Goal: Task Accomplishment & Management: Manage account settings

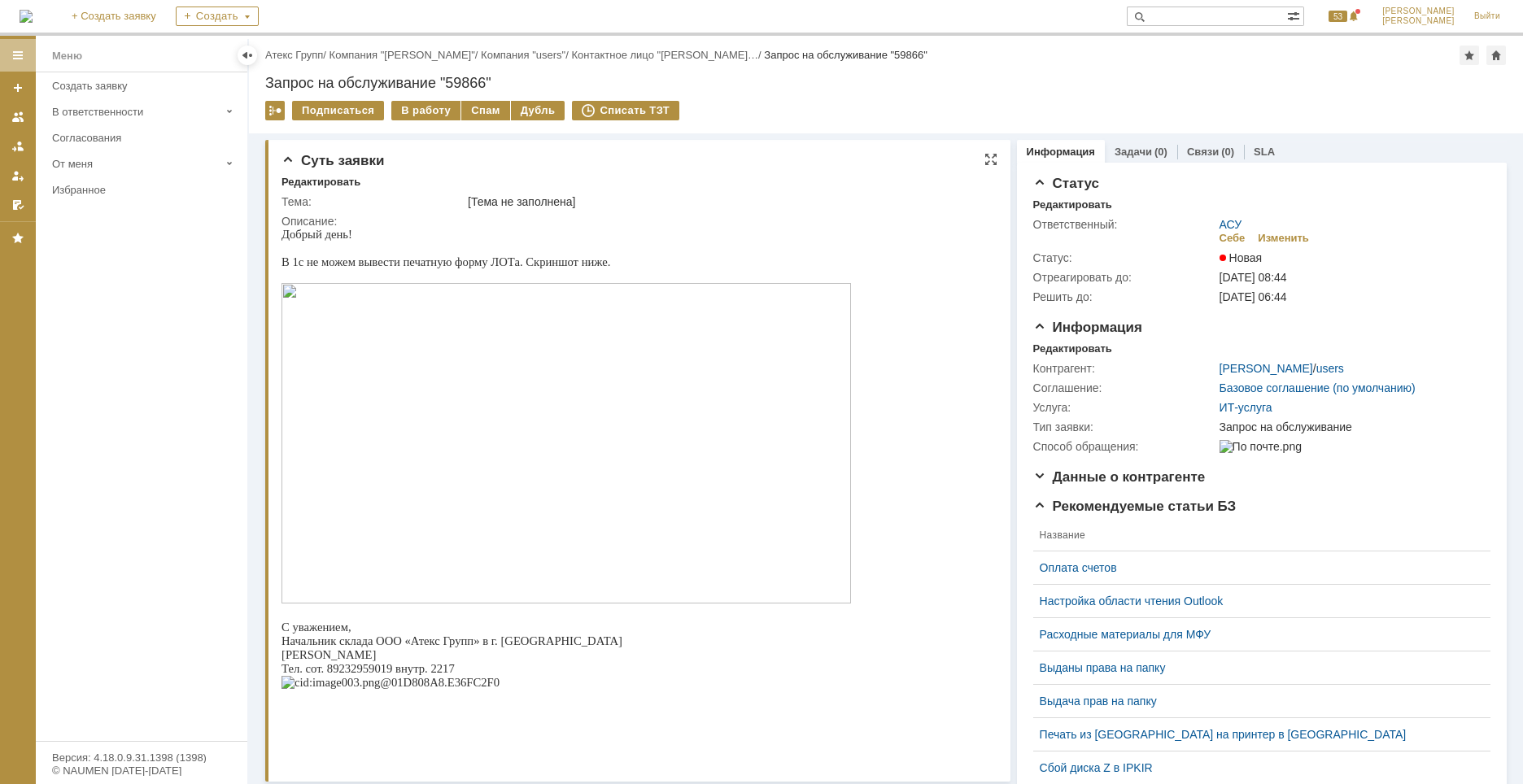
click at [555, 391] on img at bounding box center [566, 443] width 570 height 321
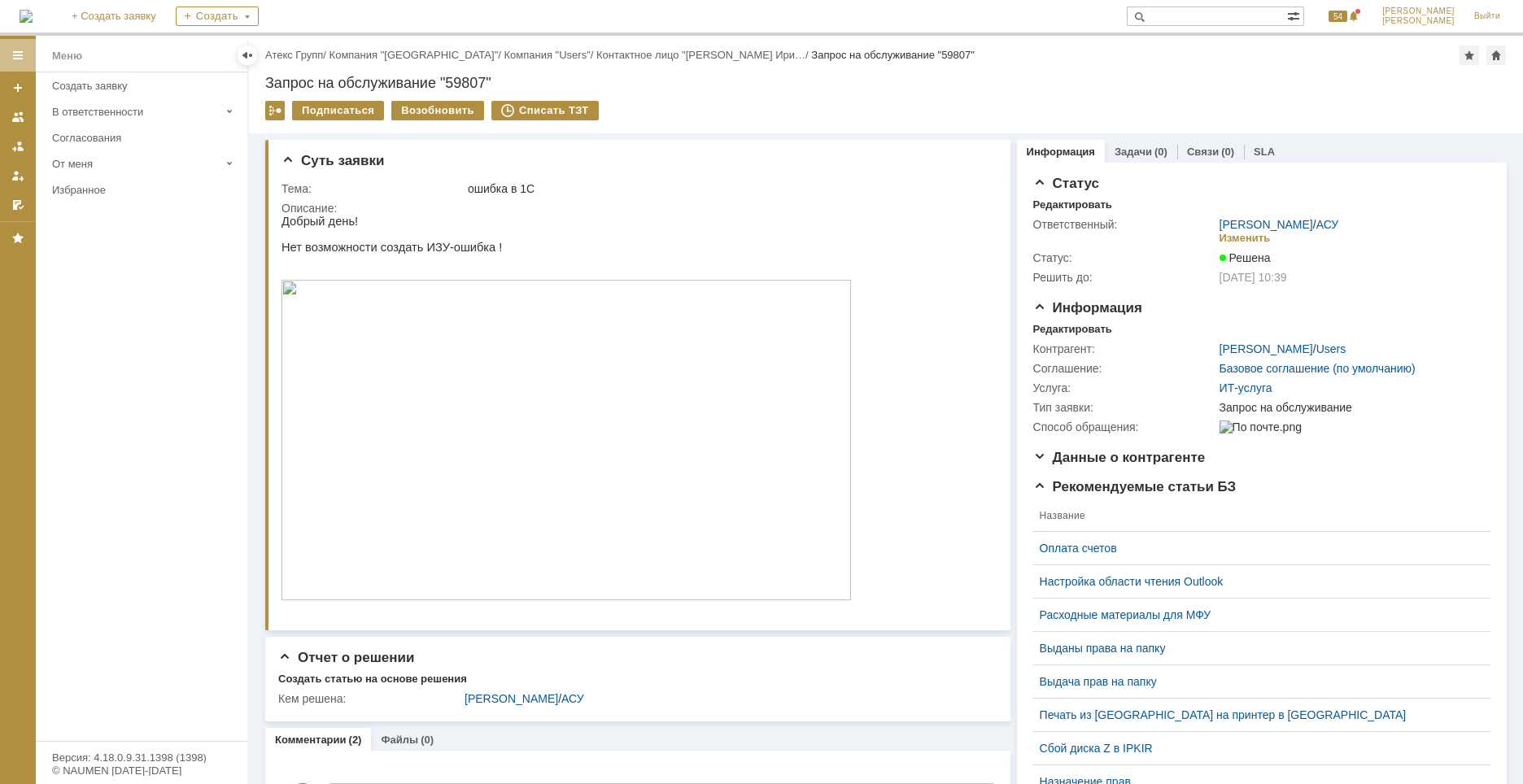
click at [19, 56] on div at bounding box center [18, 56] width 13 height 13
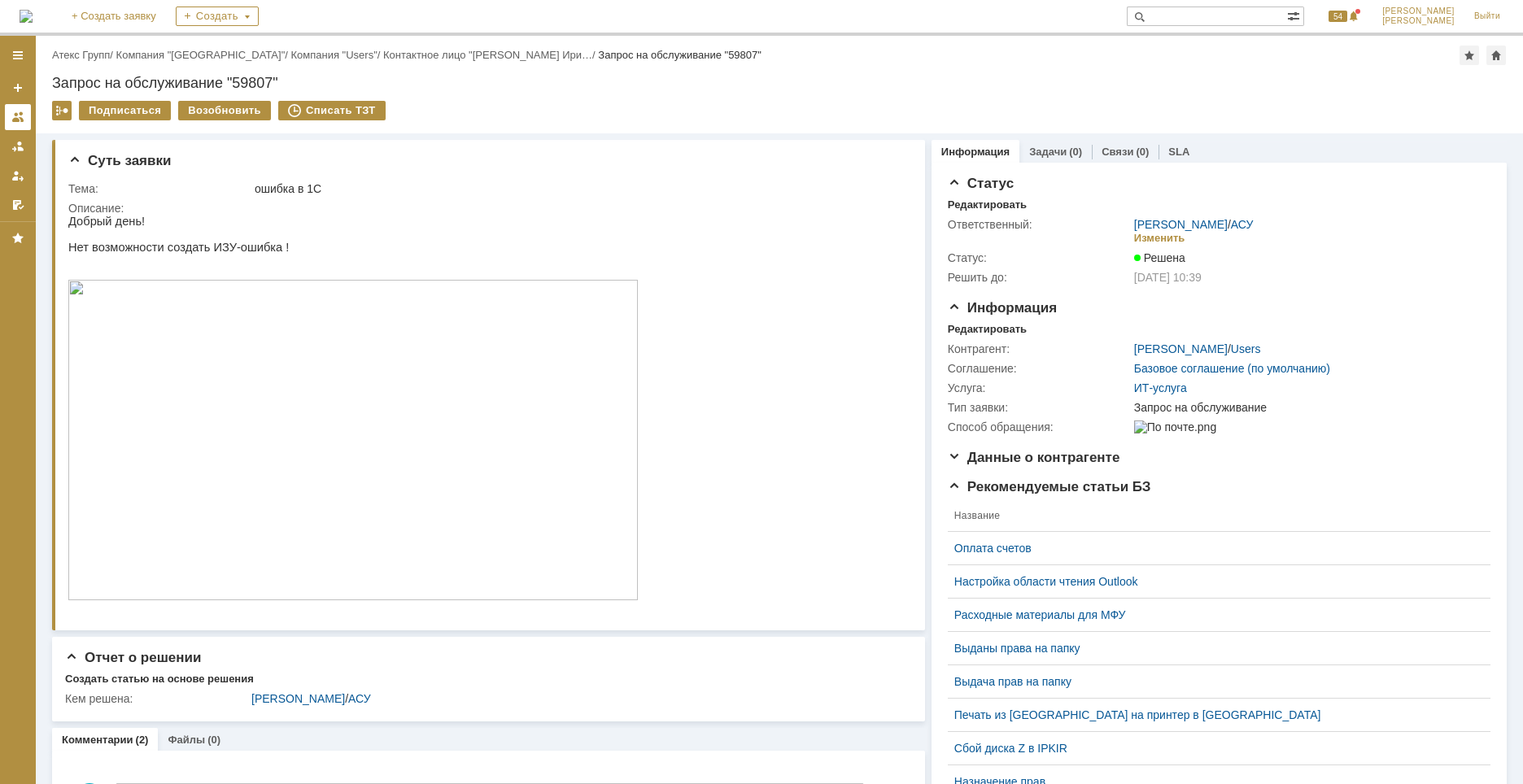
click at [17, 115] on div at bounding box center [18, 117] width 13 height 13
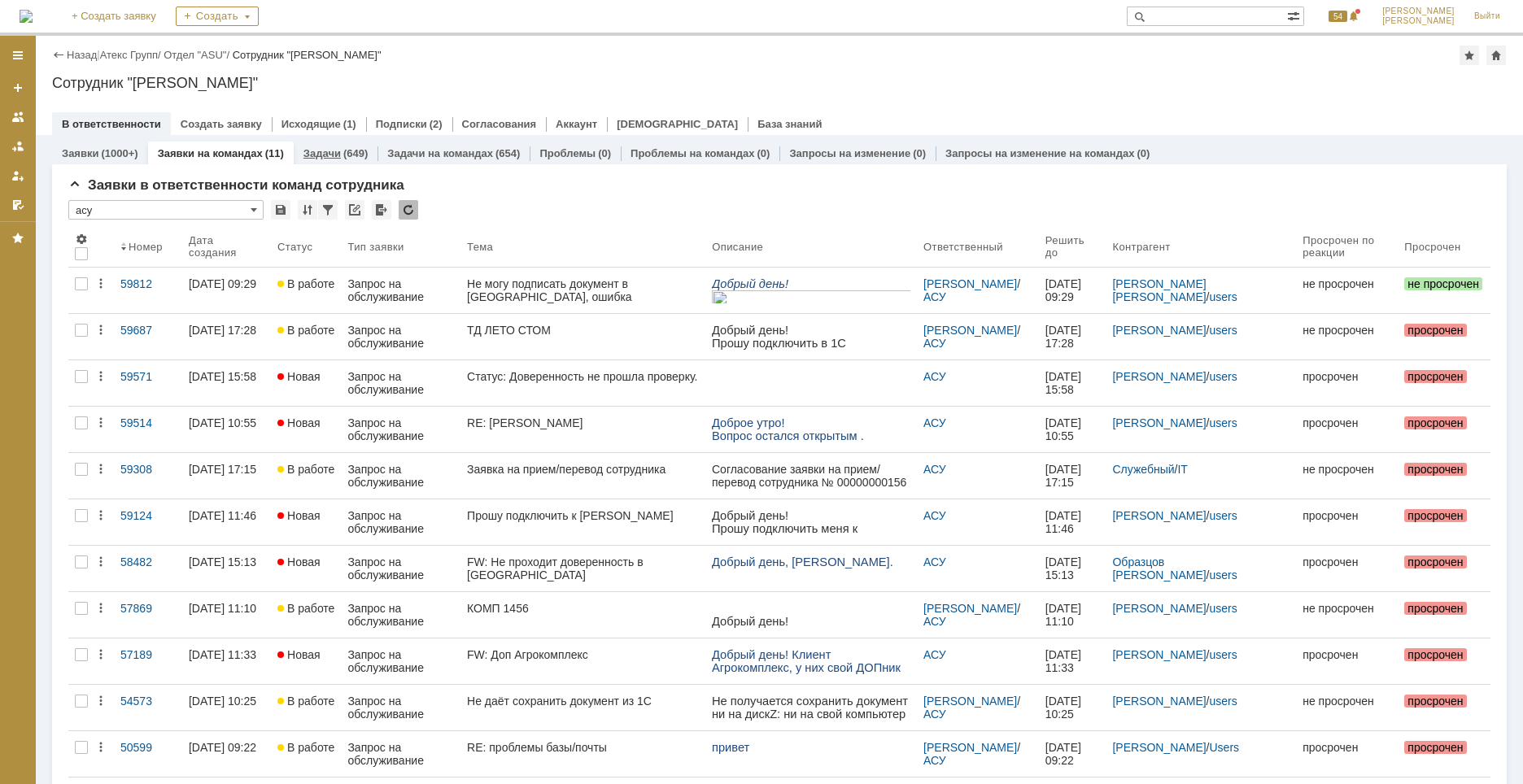
click at [326, 150] on link "Задачи" at bounding box center [323, 153] width 38 height 12
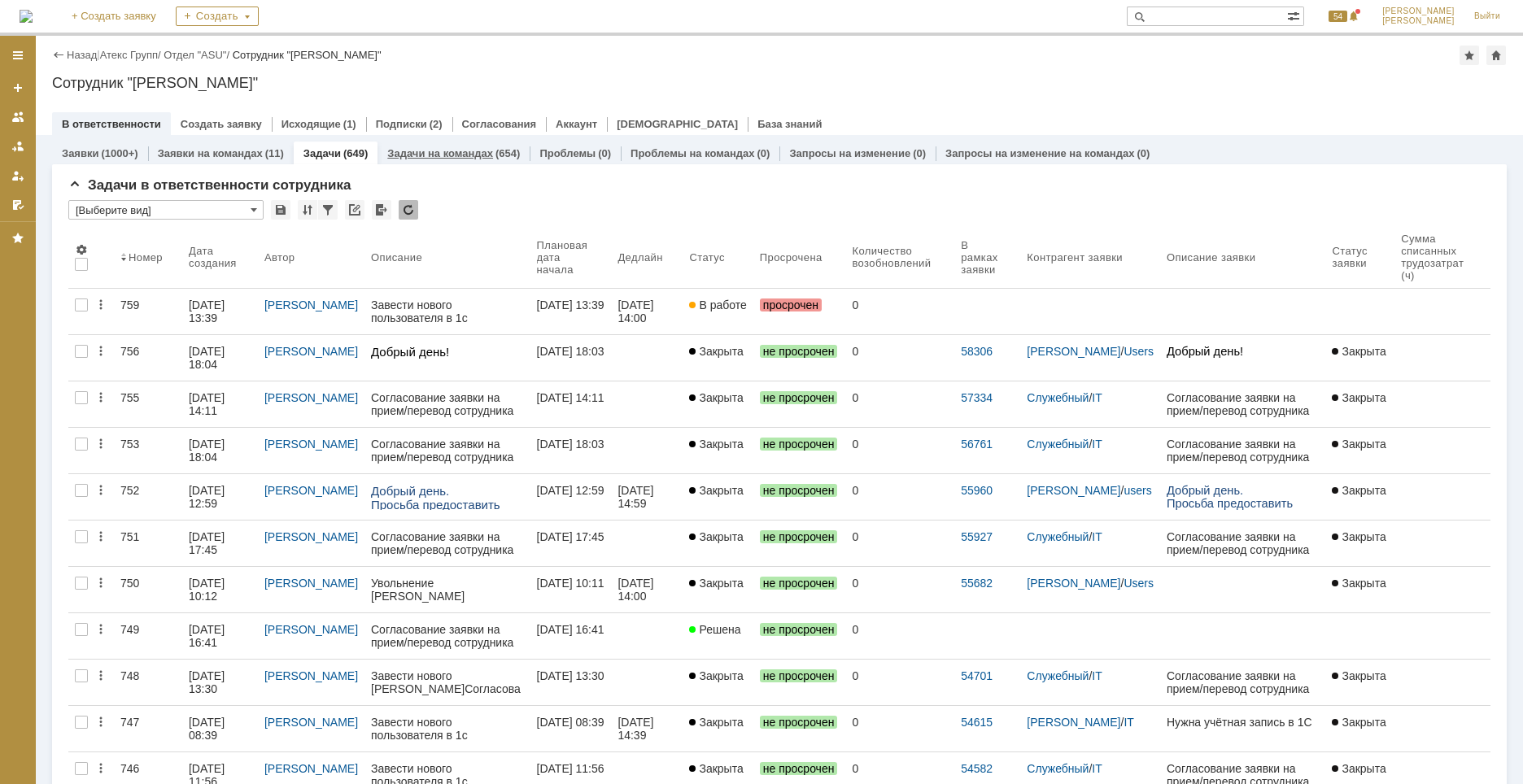
click at [473, 144] on div "Задачи на командах (654)" at bounding box center [453, 153] width 152 height 24
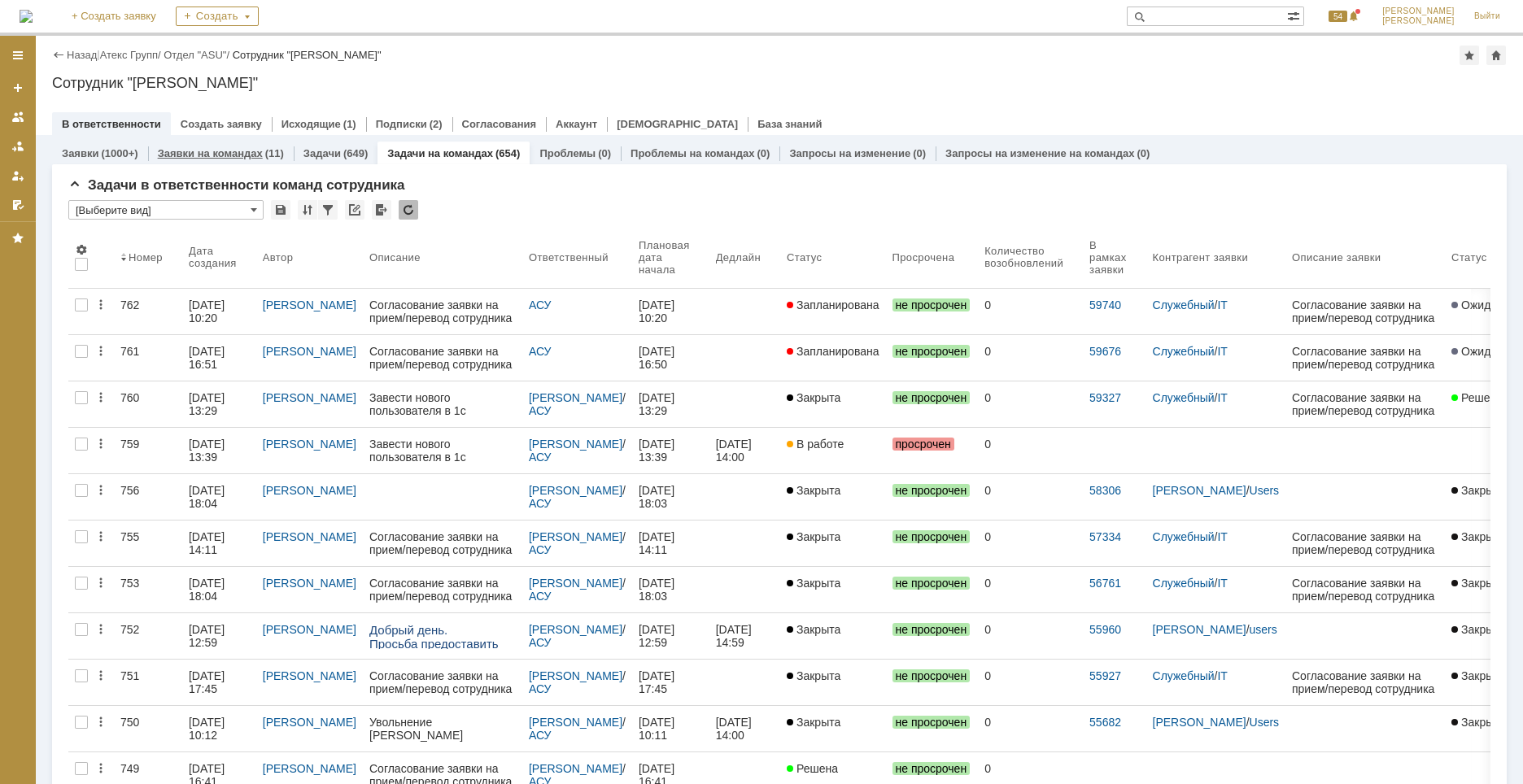
click at [211, 149] on link "Заявки на командах" at bounding box center [209, 153] width 105 height 12
